Goal: Check status: Check status

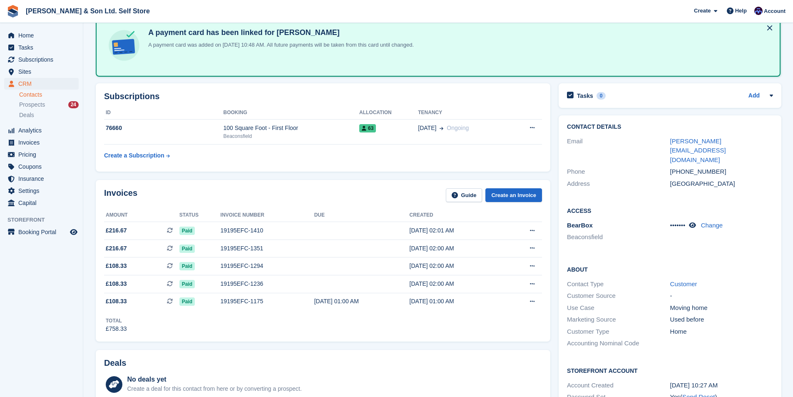
scroll to position [32, 0]
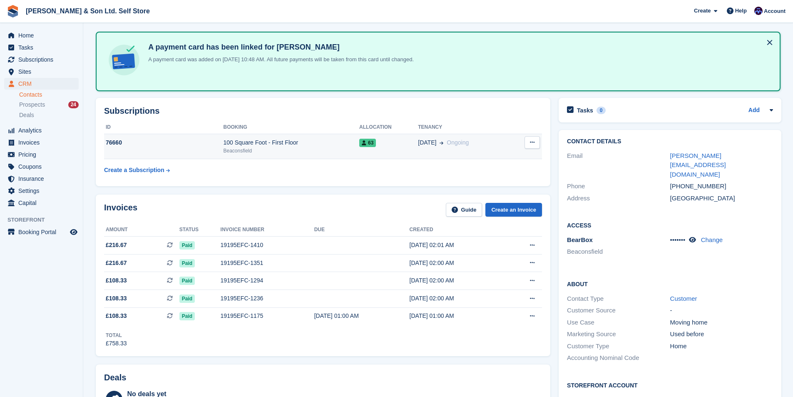
click at [146, 142] on div "76660" at bounding box center [163, 142] width 119 height 9
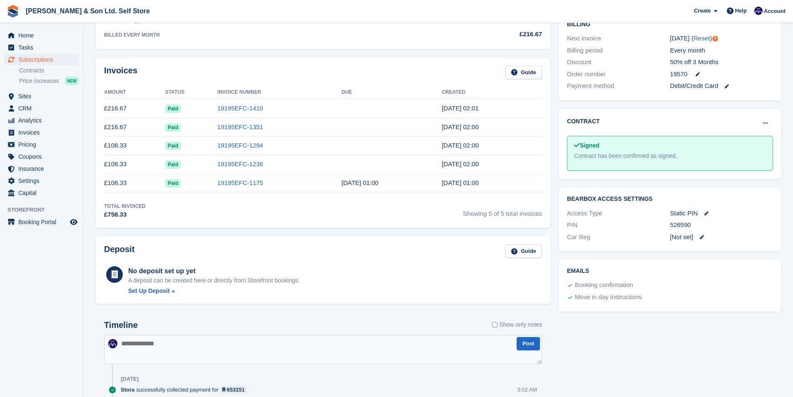
scroll to position [189, 0]
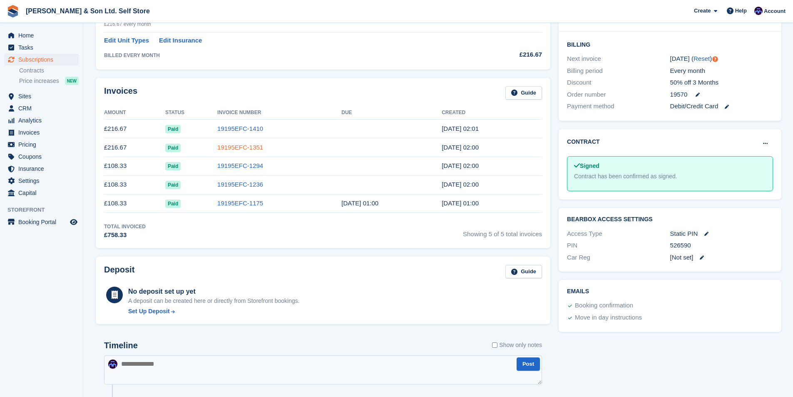
click at [237, 144] on link "19195EFC-1351" at bounding box center [240, 147] width 46 height 7
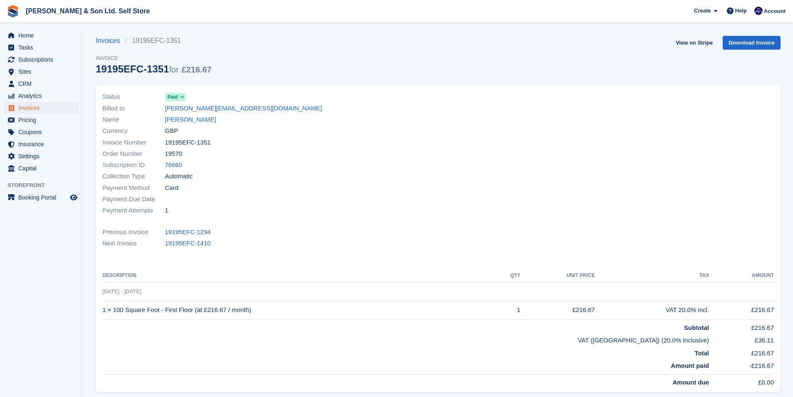
scroll to position [111, 0]
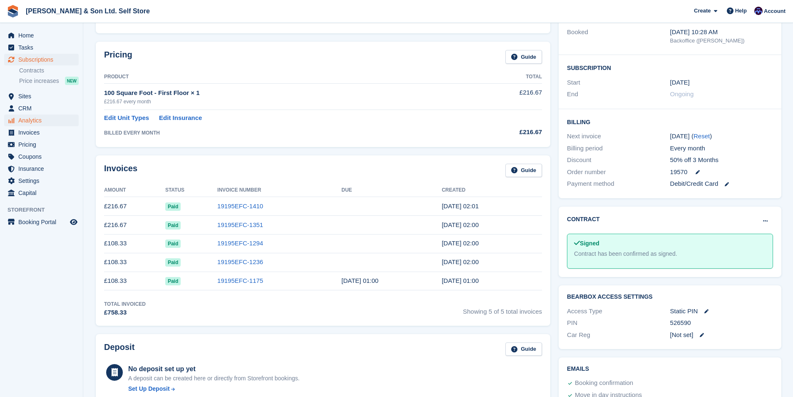
scroll to position [189, 0]
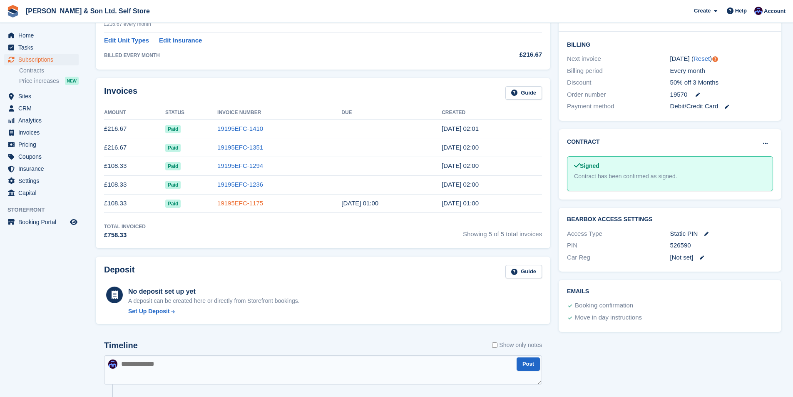
click at [237, 204] on link "19195EFC-1175" at bounding box center [240, 202] width 46 height 7
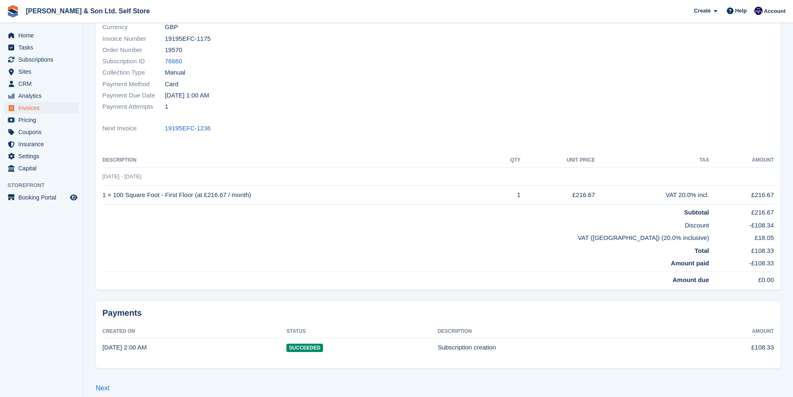
scroll to position [112, 0]
